Goal: Information Seeking & Learning: Find contact information

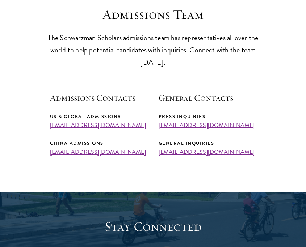
scroll to position [212, 0]
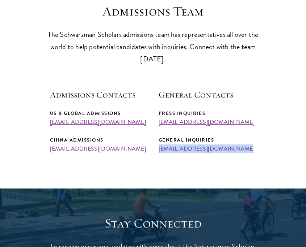
drag, startPoint x: 156, startPoint y: 149, endPoint x: 225, endPoint y: 147, distance: 69.5
click at [228, 147] on div "Admissions Contacts US & Global Admissions [EMAIL_ADDRESS][DOMAIN_NAME] China A…" at bounding box center [153, 121] width 206 height 64
copy link "[EMAIL_ADDRESS][DOMAIN_NAME]"
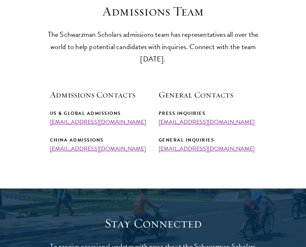
click at [164, 134] on div "Press Inquiries [EMAIL_ADDRESS][DOMAIN_NAME] General Inquiries [EMAIL_ADDRESS][…" at bounding box center [207, 131] width 98 height 43
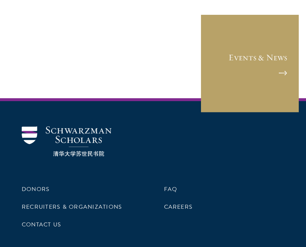
scroll to position [1264, 0]
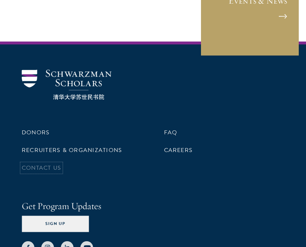
click at [57, 164] on link "Contact Us" at bounding box center [41, 168] width 39 height 9
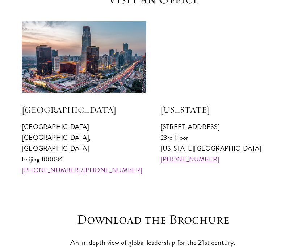
scroll to position [769, 0]
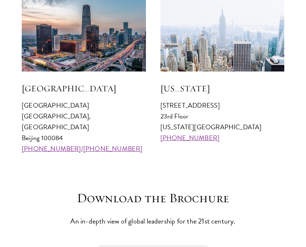
drag, startPoint x: 75, startPoint y: 106, endPoint x: 5, endPoint y: 105, distance: 69.8
click at [6, 106] on section "Visit an Office Beijing Schwarzman College Tsinghua University, Haidian Distric…" at bounding box center [153, 62] width 306 height 184
copy p "[GEOGRAPHIC_DATA]"
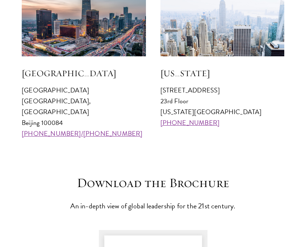
scroll to position [807, 0]
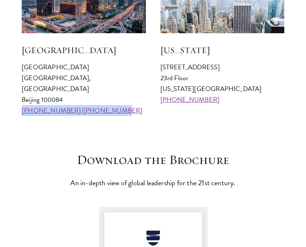
drag, startPoint x: 107, startPoint y: 101, endPoint x: 17, endPoint y: 101, distance: 90.1
click at [17, 101] on section "Visit an Office Beijing Schwarzman College Tsinghua University, Haidian Distric…" at bounding box center [153, 24] width 306 height 184
copy link "[PHONE_NUMBER]/[PHONE_NUMBER]"
drag, startPoint x: 207, startPoint y: 100, endPoint x: 155, endPoint y: 100, distance: 51.7
click at [156, 100] on div "Beijing Schwarzman College Tsinghua University, Haidian District Beijing 100084…" at bounding box center [153, 39] width 262 height 154
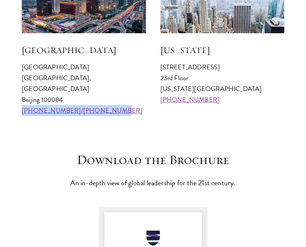
copy link "[PHONE_NUMBER]"
